Goal: Information Seeking & Learning: Learn about a topic

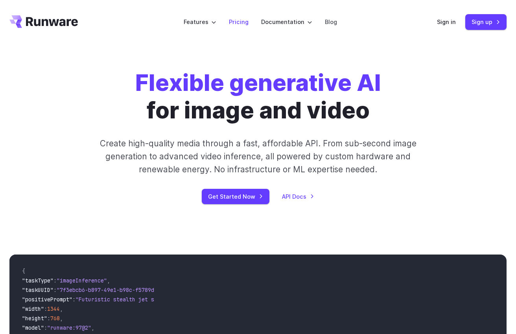
click at [241, 22] on link "Pricing" at bounding box center [239, 21] width 20 height 9
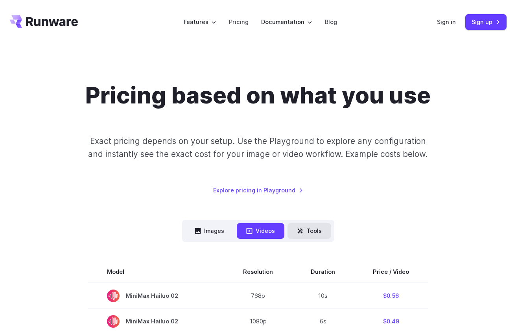
click at [315, 231] on button "Tools" at bounding box center [310, 230] width 44 height 15
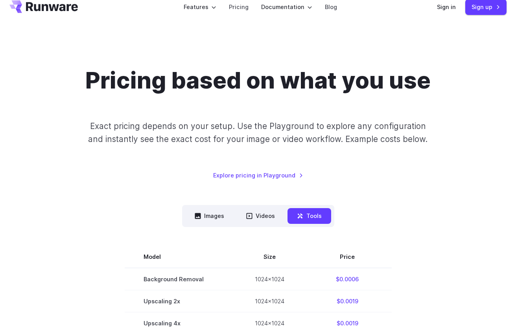
scroll to position [129, 0]
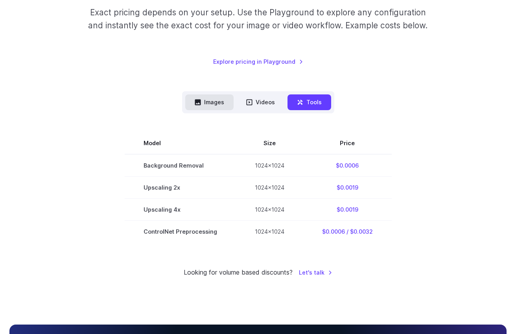
click at [221, 101] on button "Images" at bounding box center [209, 101] width 48 height 15
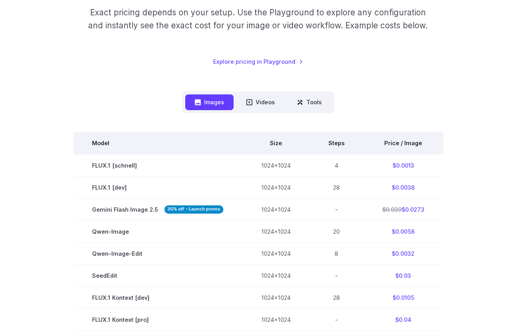
click at [387, 142] on th "Price / Image" at bounding box center [404, 143] width 80 height 22
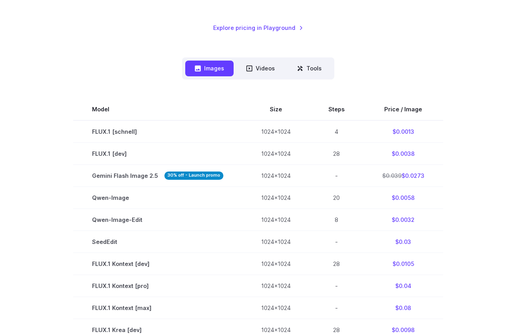
scroll to position [150, 0]
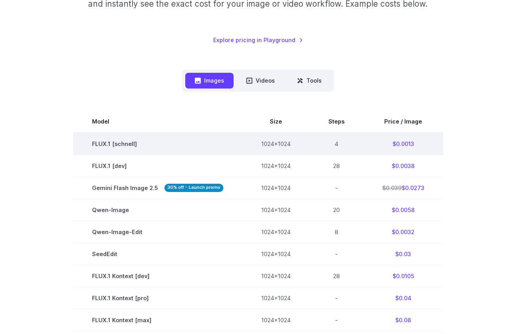
click at [121, 146] on td "FLUX.1 [schnell]" at bounding box center [157, 144] width 169 height 22
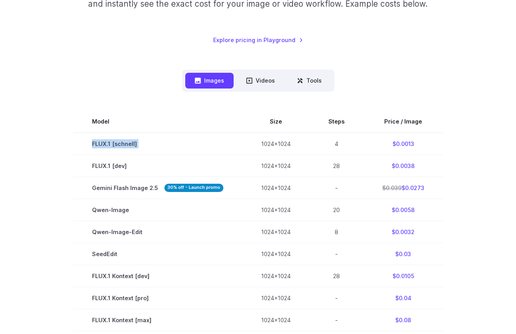
copy tr "FLUX.1 [schnell]"
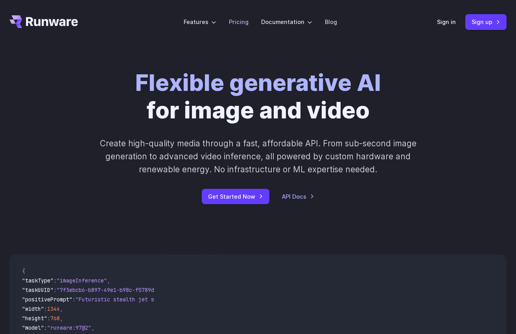
click at [247, 19] on link "Pricing" at bounding box center [239, 21] width 20 height 9
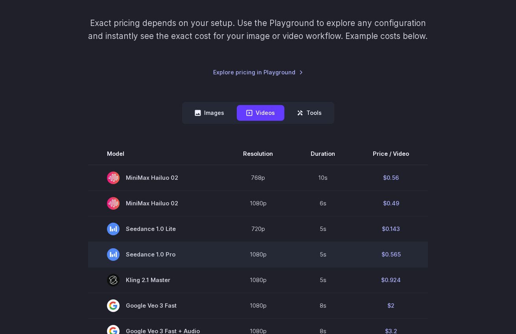
scroll to position [118, 0]
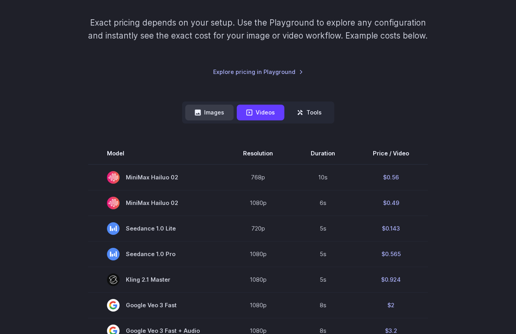
click at [218, 115] on button "Images" at bounding box center [209, 112] width 48 height 15
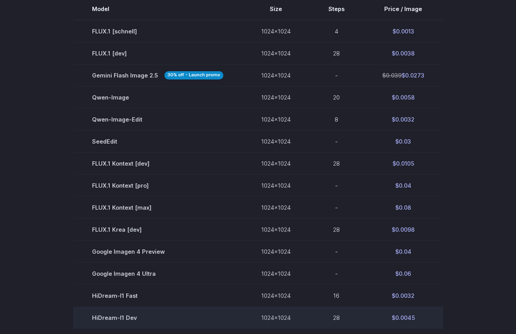
scroll to position [236, 0]
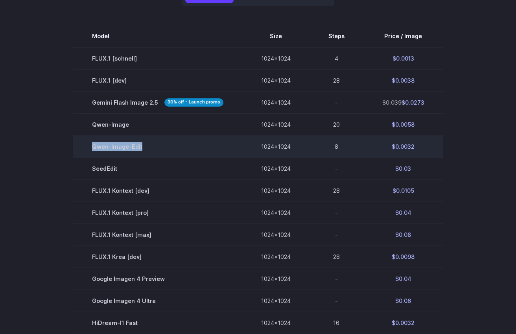
drag, startPoint x: 146, startPoint y: 148, endPoint x: 94, endPoint y: 149, distance: 52.7
click at [94, 149] on td "Qwen-Image-Edit" at bounding box center [157, 146] width 169 height 22
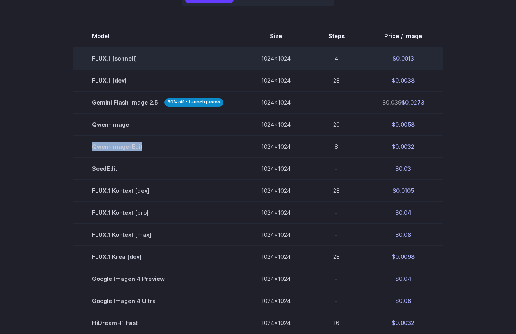
copy td "Qwen-Image-Edit"
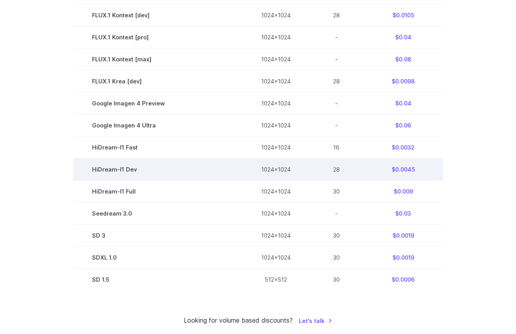
scroll to position [405, 0]
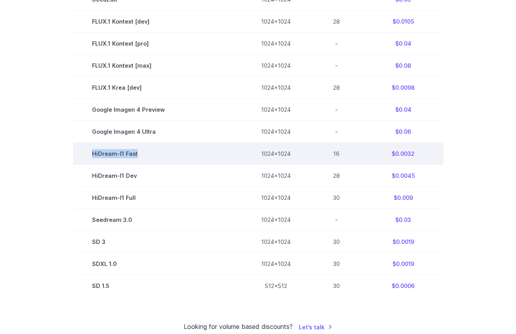
drag, startPoint x: 151, startPoint y: 154, endPoint x: 92, endPoint y: 154, distance: 59.0
click at [92, 154] on td "HiDream-I1 Fast" at bounding box center [157, 154] width 169 height 22
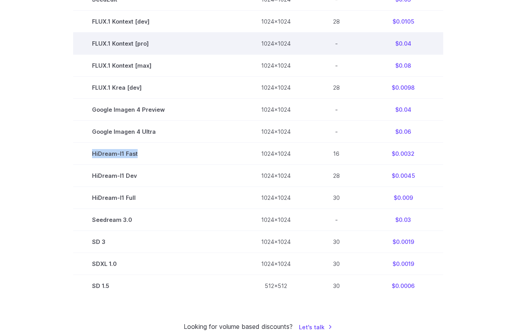
copy td "HiDream-I1 Fast"
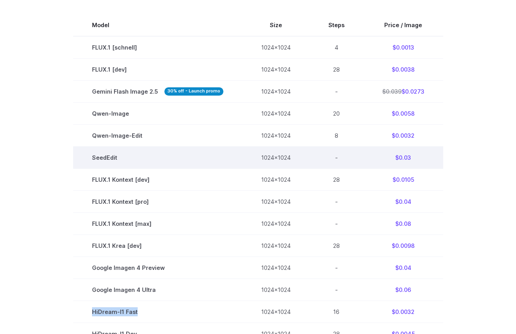
scroll to position [244, 0]
